Goal: Navigation & Orientation: Find specific page/section

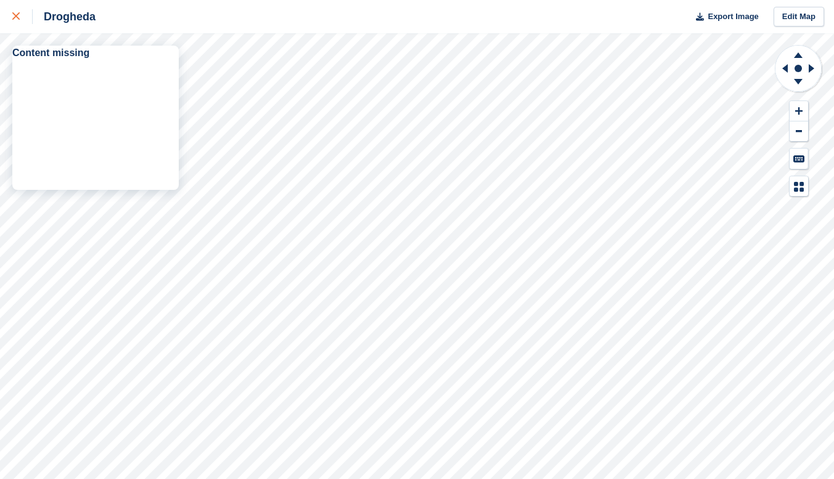
click at [13, 13] on icon at bounding box center [15, 15] width 7 height 7
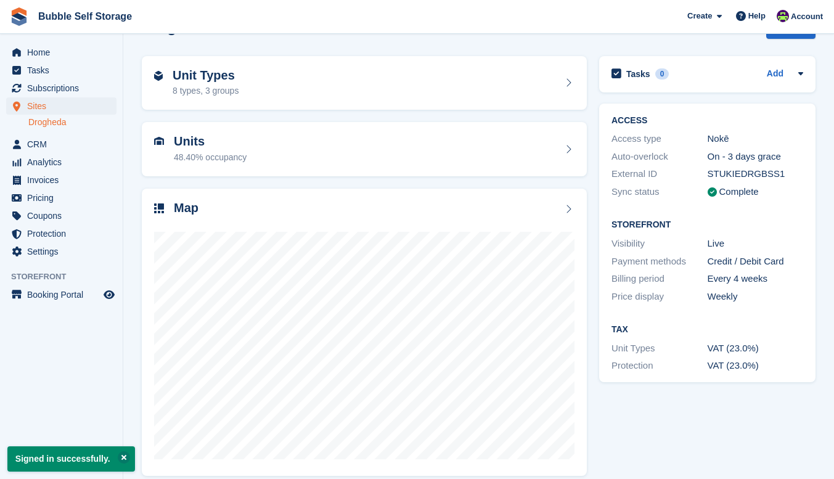
scroll to position [46, 0]
